Goal: Obtain resource: Download file/media

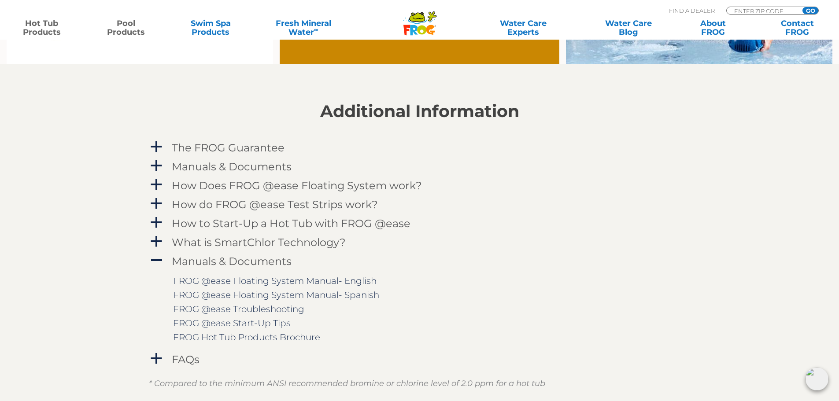
click at [130, 19] on link "Pool Products" at bounding box center [126, 28] width 66 height 18
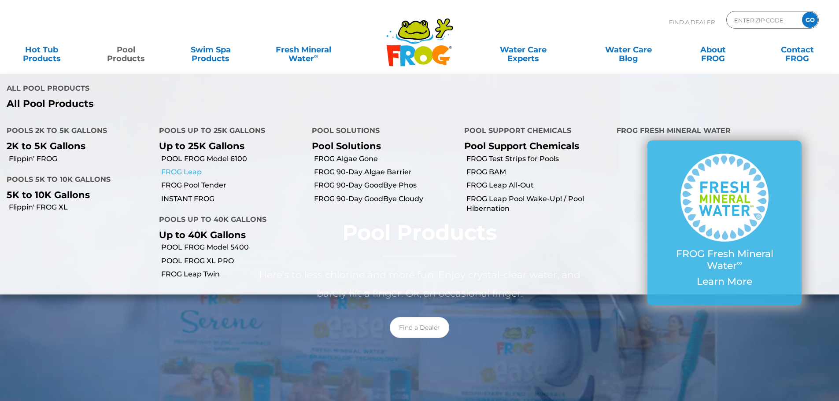
click at [195, 172] on link "FROG Leap" at bounding box center [233, 172] width 144 height 10
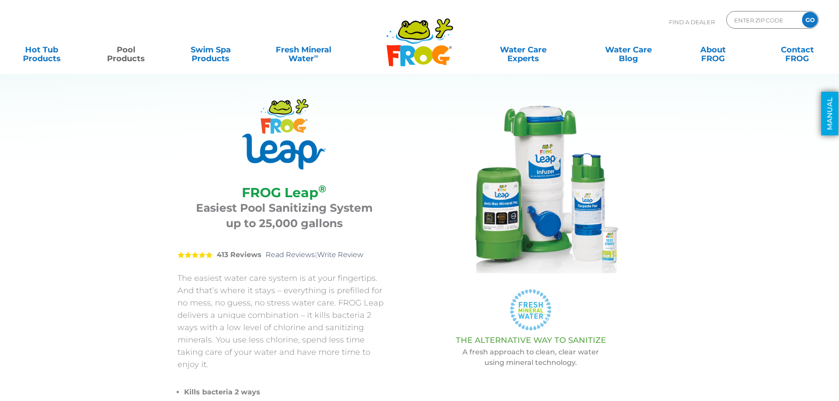
click at [825, 108] on link "MANUAL" at bounding box center [830, 114] width 17 height 44
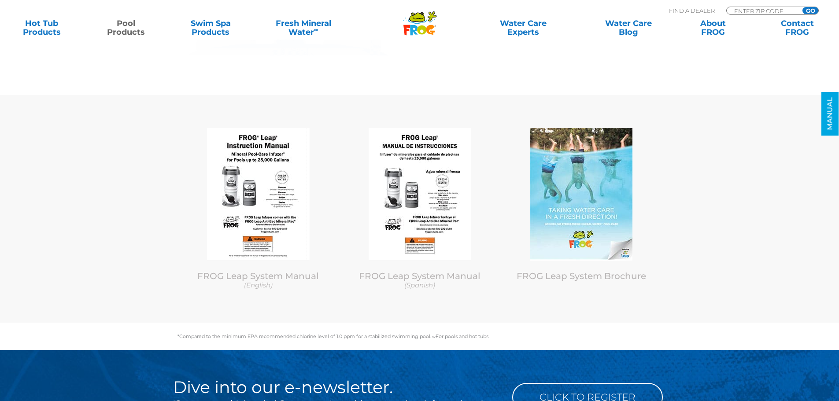
scroll to position [4330, 0]
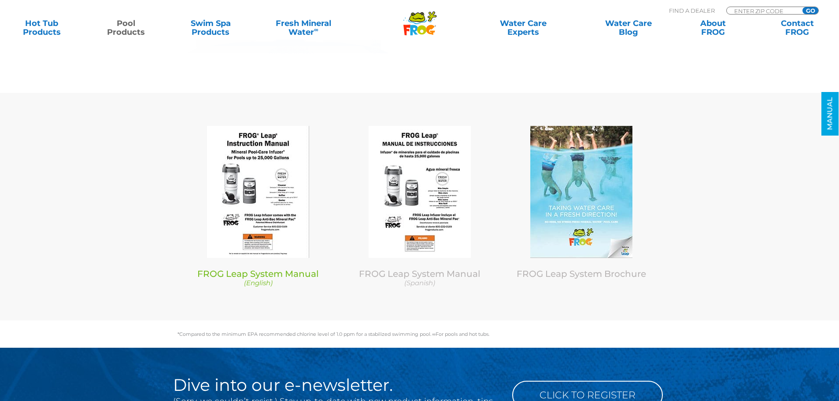
click at [306, 269] on link "FROG Leap System Manual (English)" at bounding box center [258, 278] width 148 height 19
